Goal: Information Seeking & Learning: Understand process/instructions

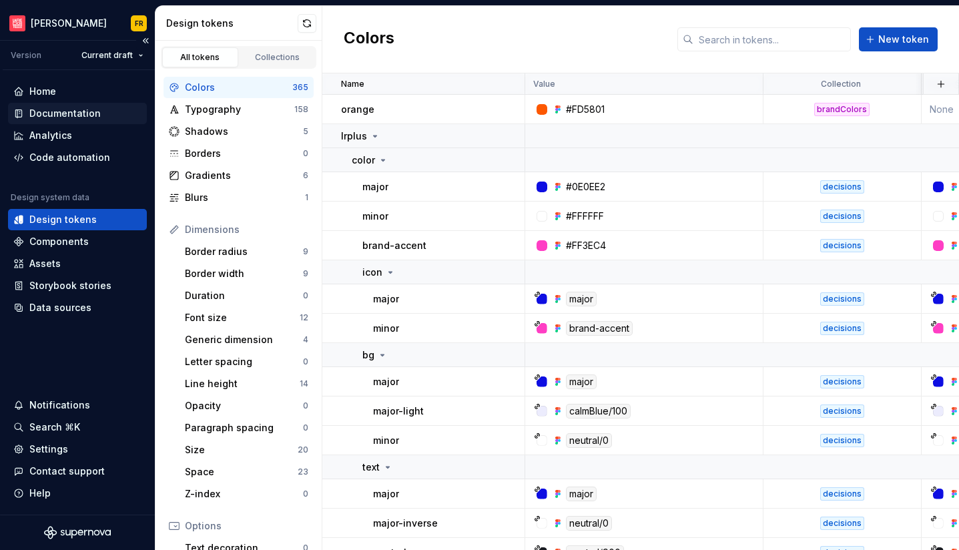
click at [45, 115] on div "Documentation" at bounding box center [64, 113] width 71 height 13
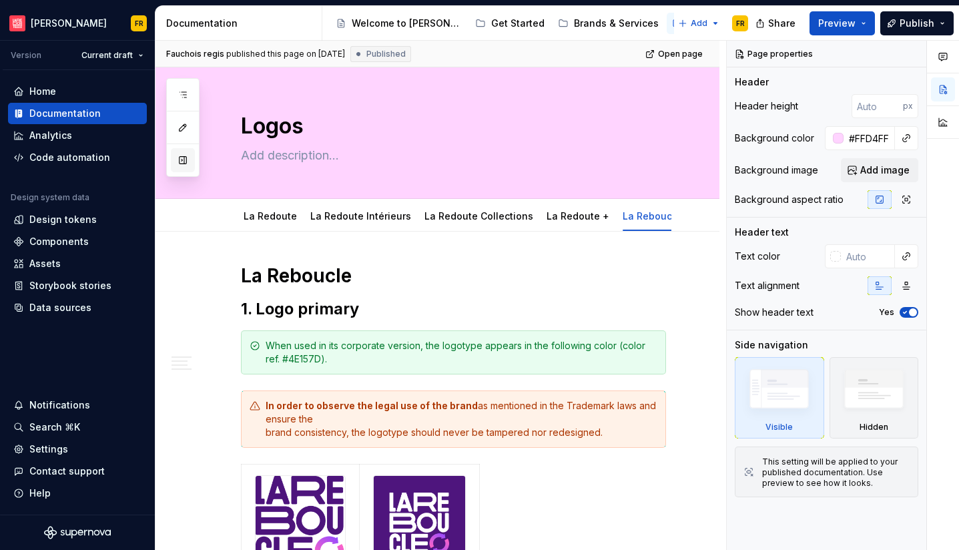
click at [189, 162] on button "button" at bounding box center [183, 160] width 24 height 24
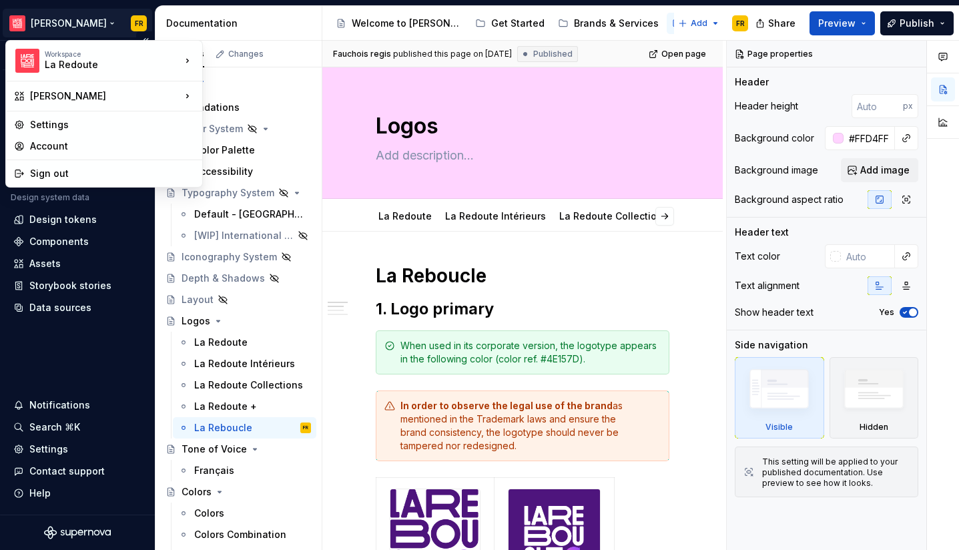
click at [47, 19] on html "[PERSON_NAME] FR Version Current draft Home Documentation Analytics Code automa…" at bounding box center [479, 275] width 959 height 550
click at [439, 223] on html "[PERSON_NAME] FR Version Current draft Home Documentation Analytics Code automa…" at bounding box center [479, 275] width 959 height 550
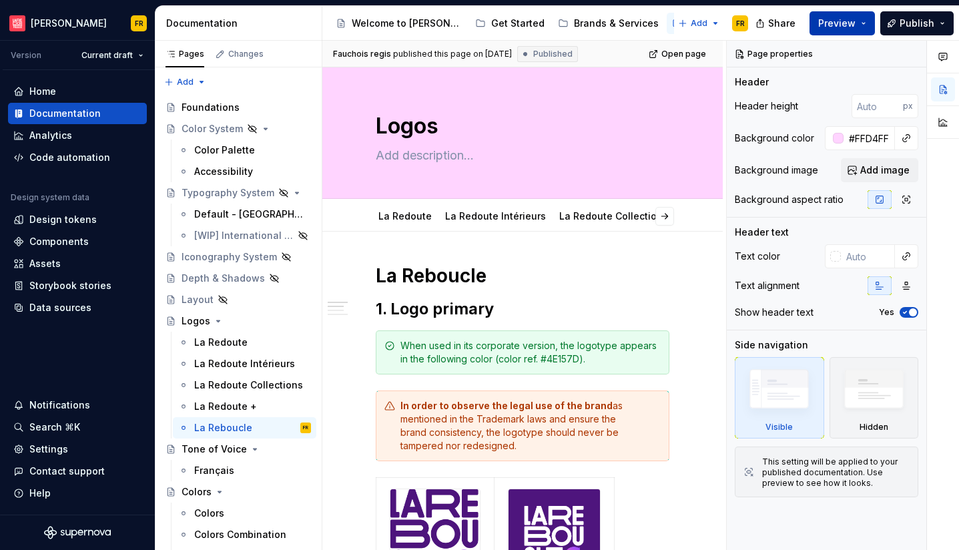
click at [824, 21] on span "Preview" at bounding box center [837, 23] width 37 height 13
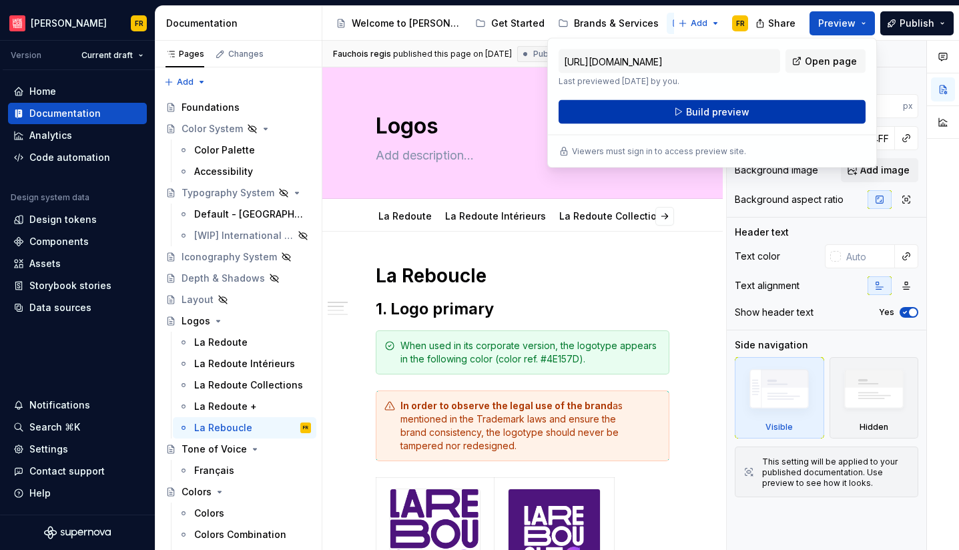
click at [795, 108] on button "Build preview" at bounding box center [712, 112] width 307 height 24
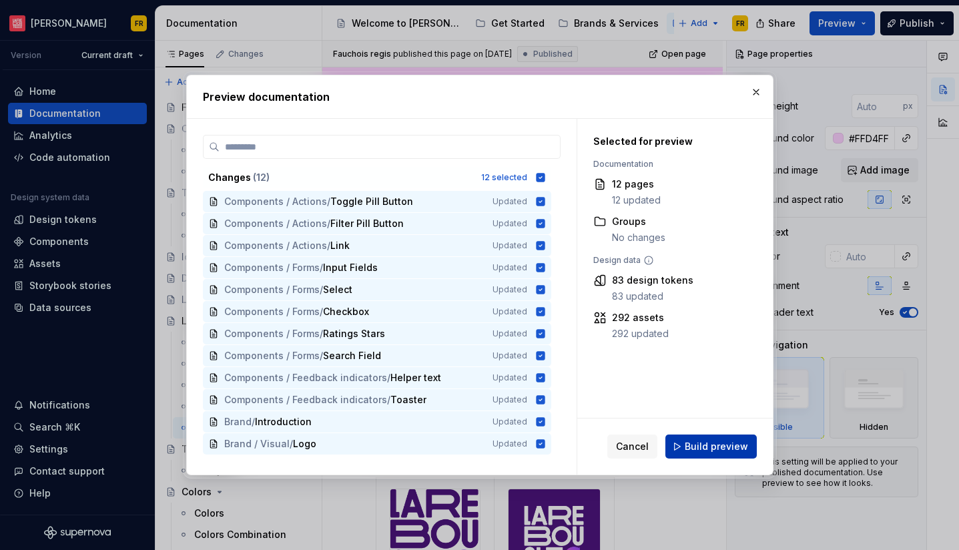
click at [711, 447] on span "Build preview" at bounding box center [716, 446] width 63 height 13
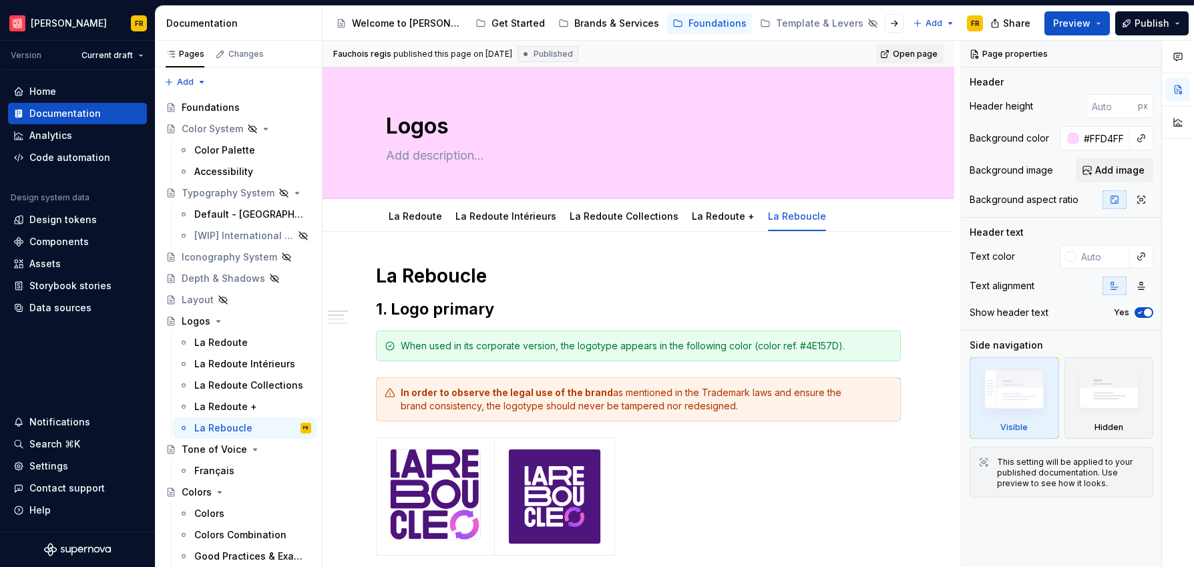
click at [915, 51] on span "Open page" at bounding box center [915, 54] width 45 height 11
click at [213, 111] on div "Foundations" at bounding box center [211, 107] width 58 height 13
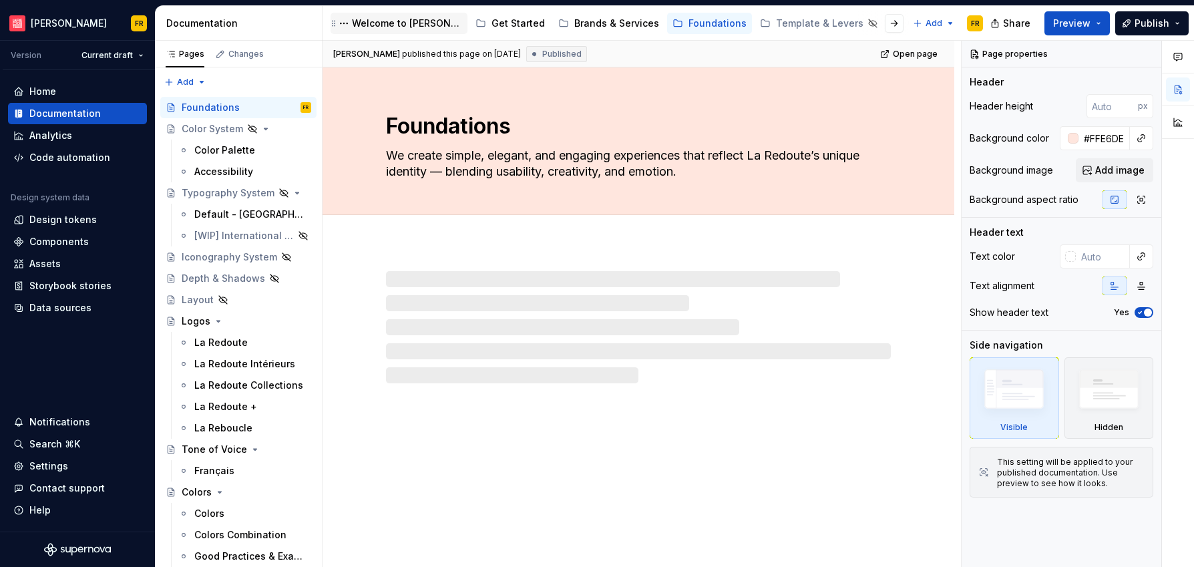
click at [397, 22] on div "Welcome to [PERSON_NAME]" at bounding box center [407, 23] width 110 height 13
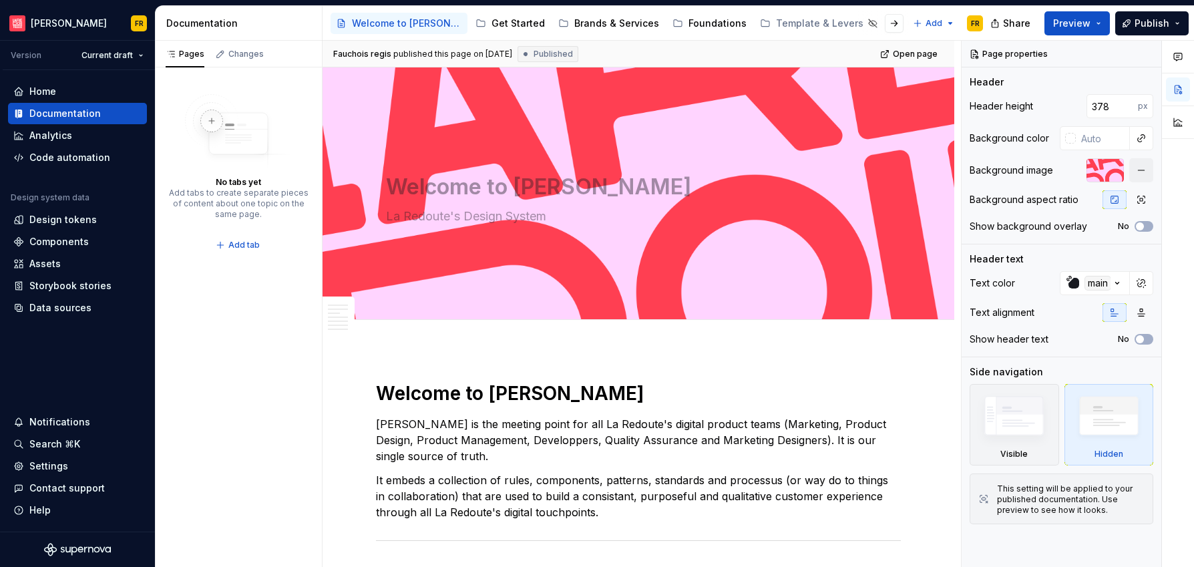
type textarea "*"
